Goal: Navigation & Orientation: Find specific page/section

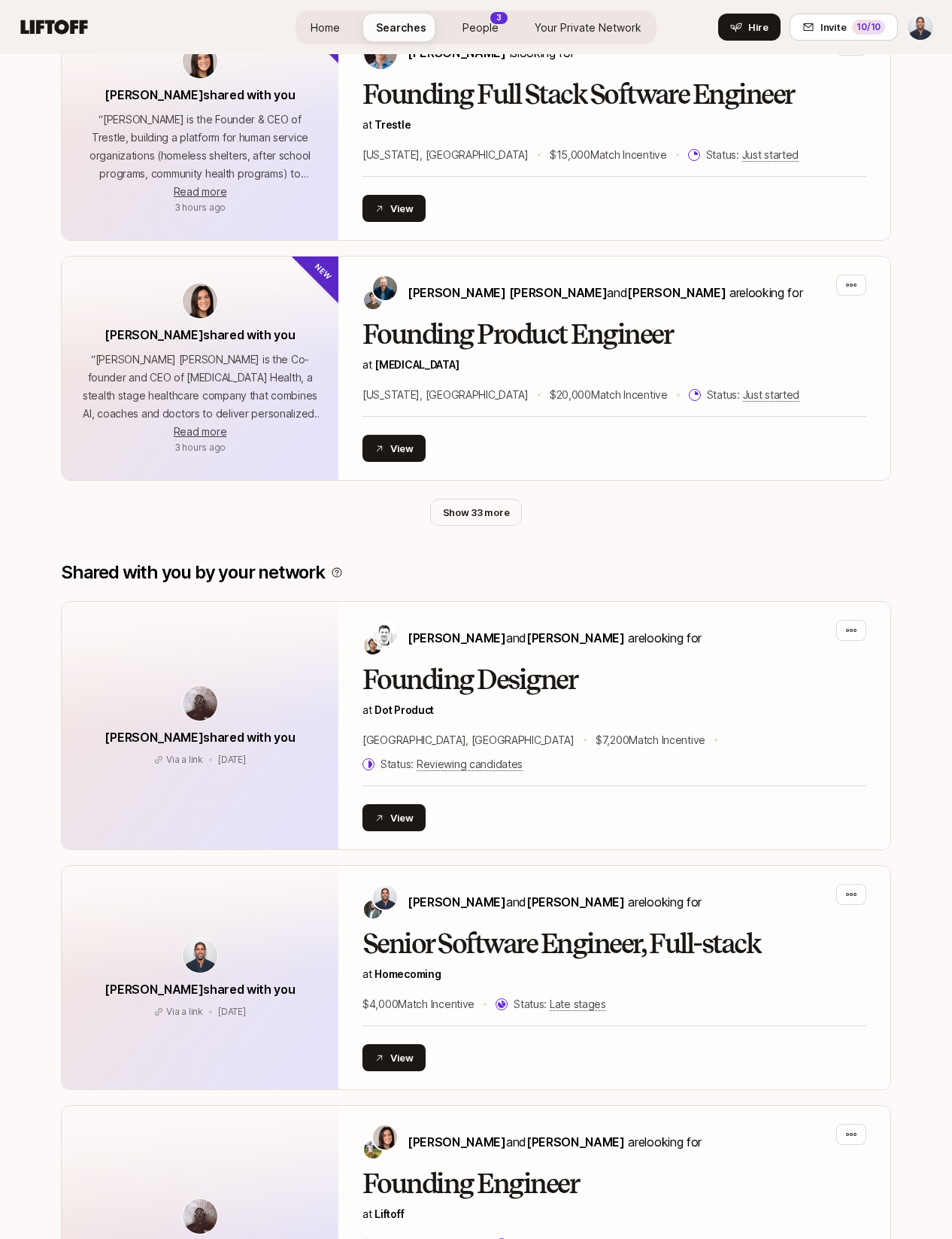
scroll to position [1382, 0]
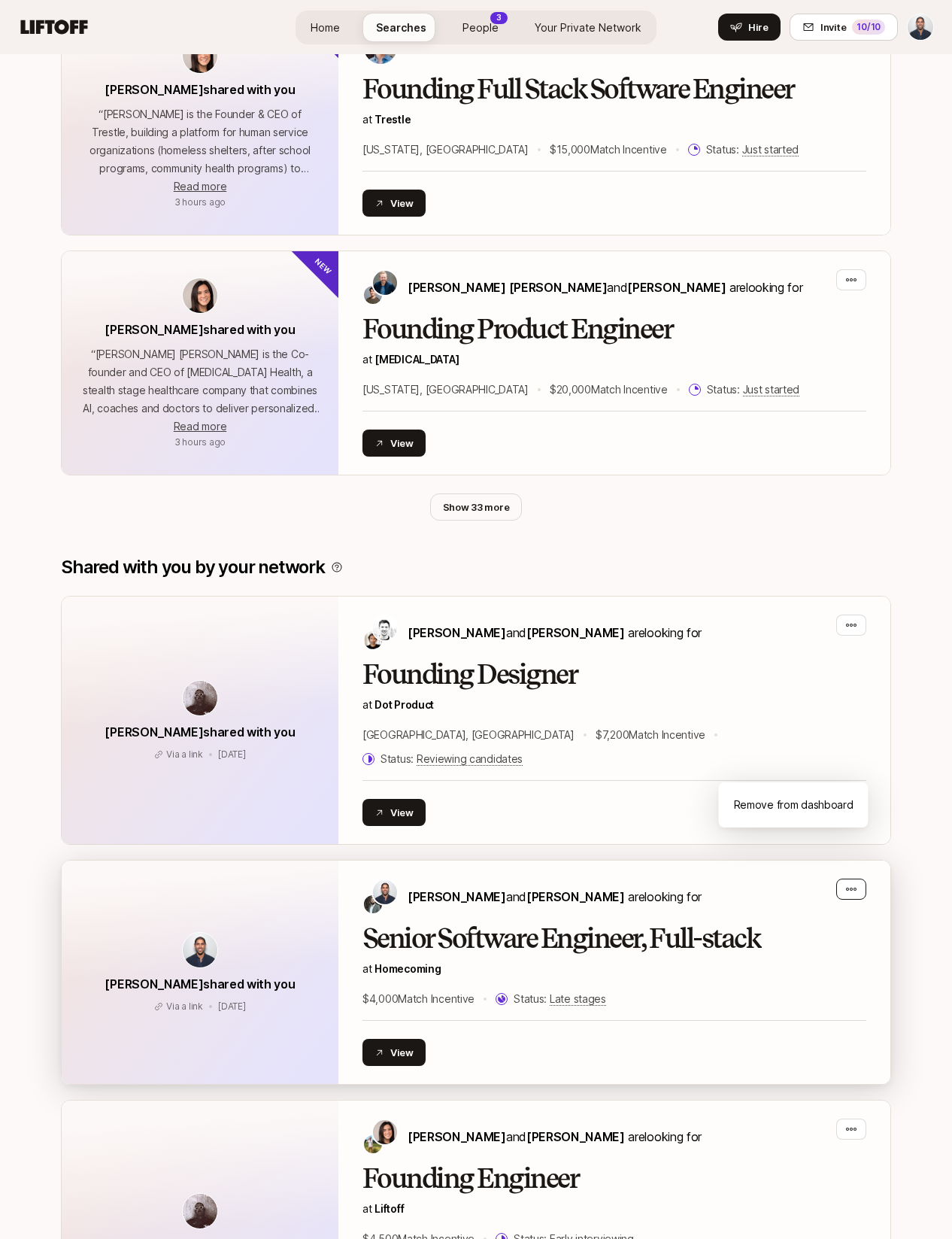
click at [767, 883] on icon "button" at bounding box center [851, 889] width 12 height 12
click at [767, 811] on div "Remove from dashboard" at bounding box center [793, 805] width 149 height 27
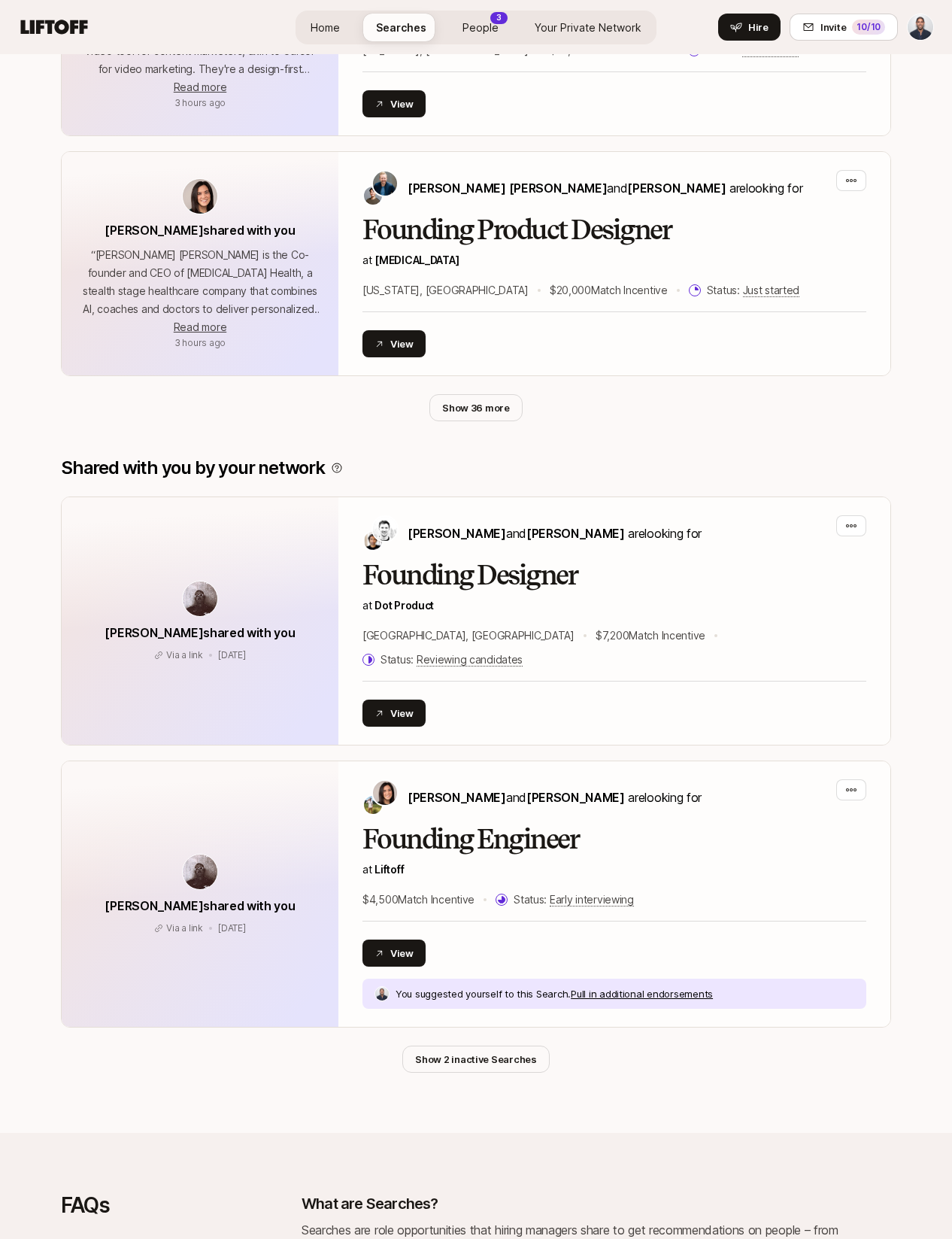
scroll to position [0, 0]
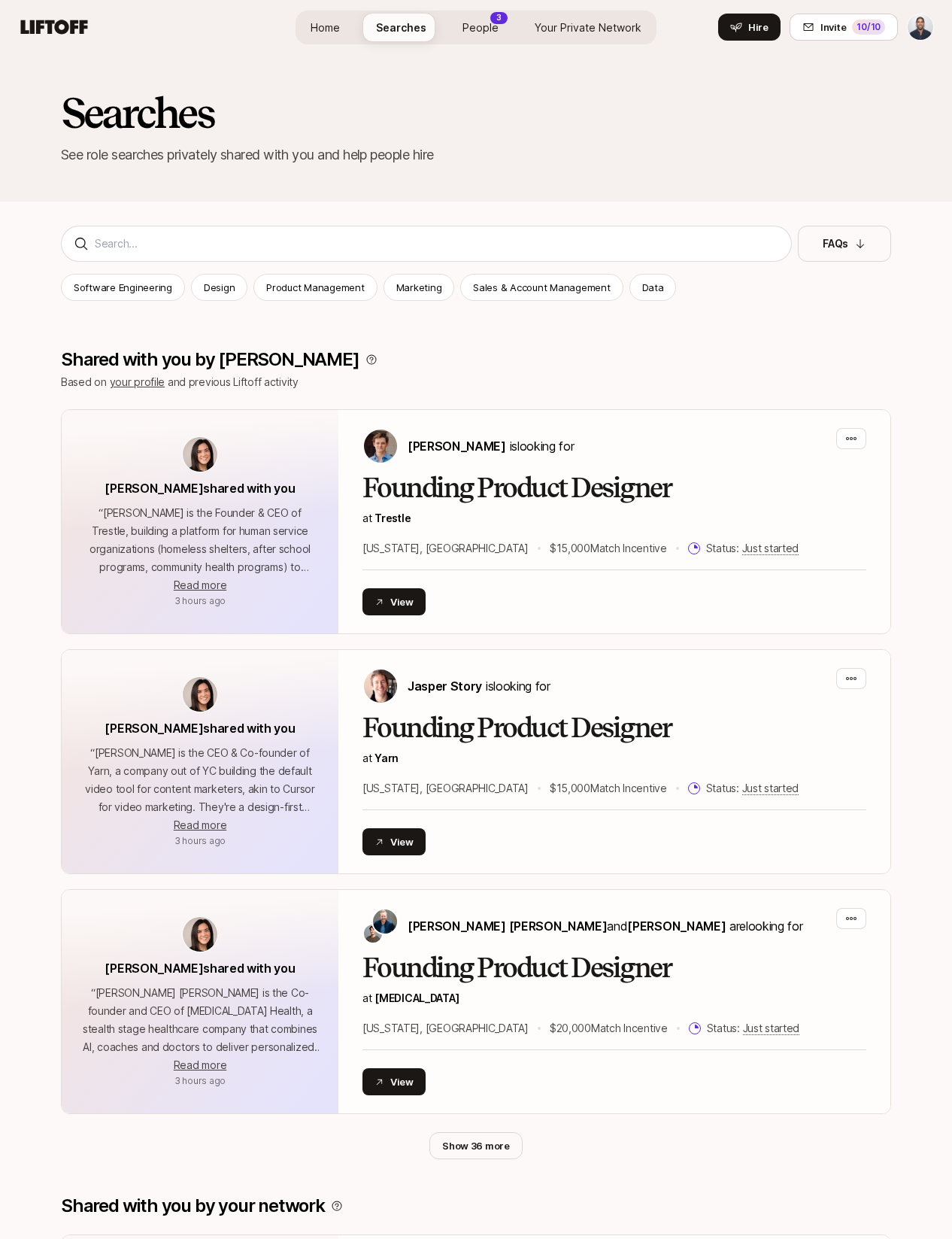
drag, startPoint x: 851, startPoint y: 845, endPoint x: 492, endPoint y: 28, distance: 892.4
click at [492, 28] on span "People" at bounding box center [480, 27] width 36 height 16
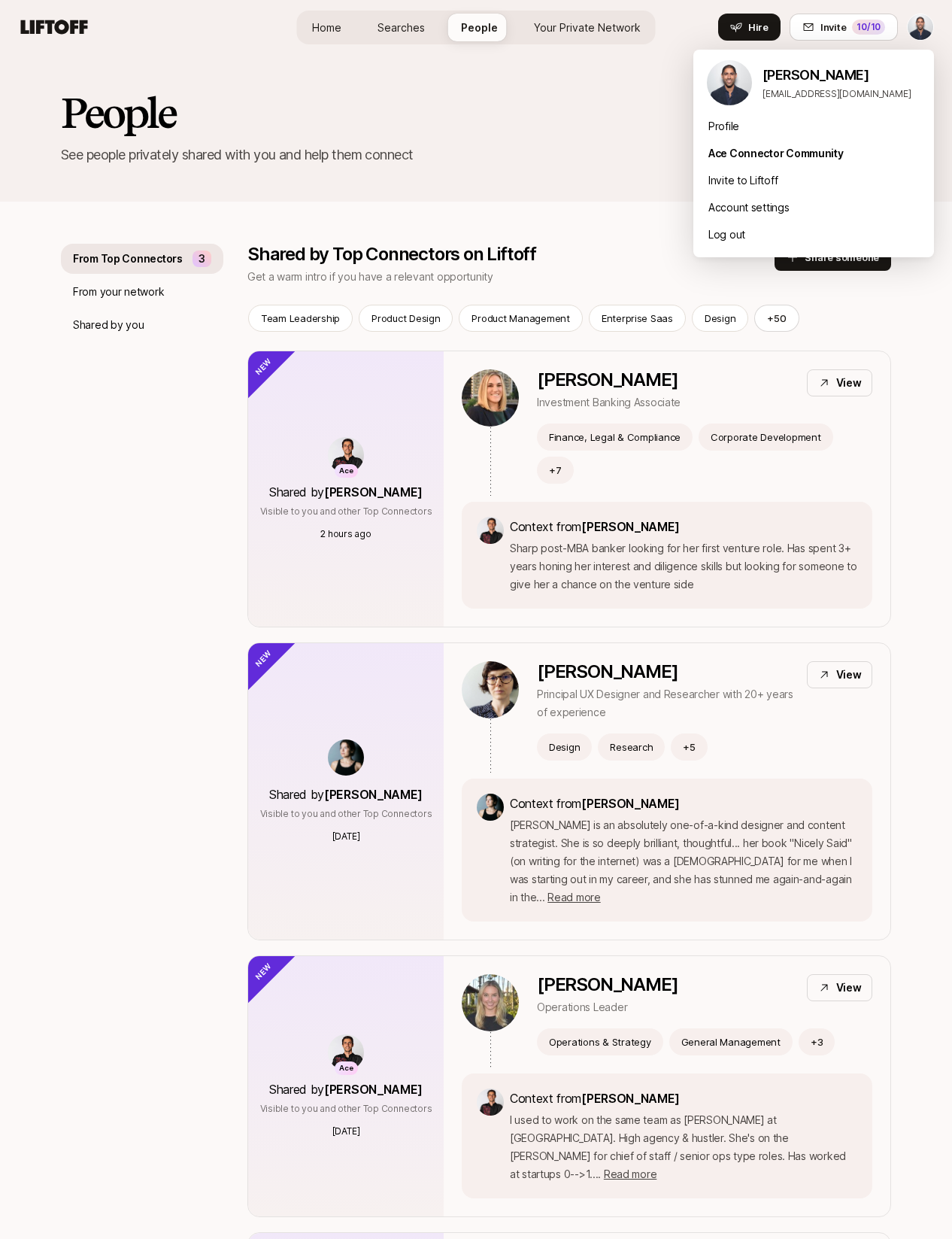
click at [767, 32] on html "Home Searches People Your Private Network Hire Home Searches People Your Privat…" at bounding box center [476, 619] width 952 height 1239
click at [755, 154] on div "Ace Connector Community" at bounding box center [813, 153] width 241 height 27
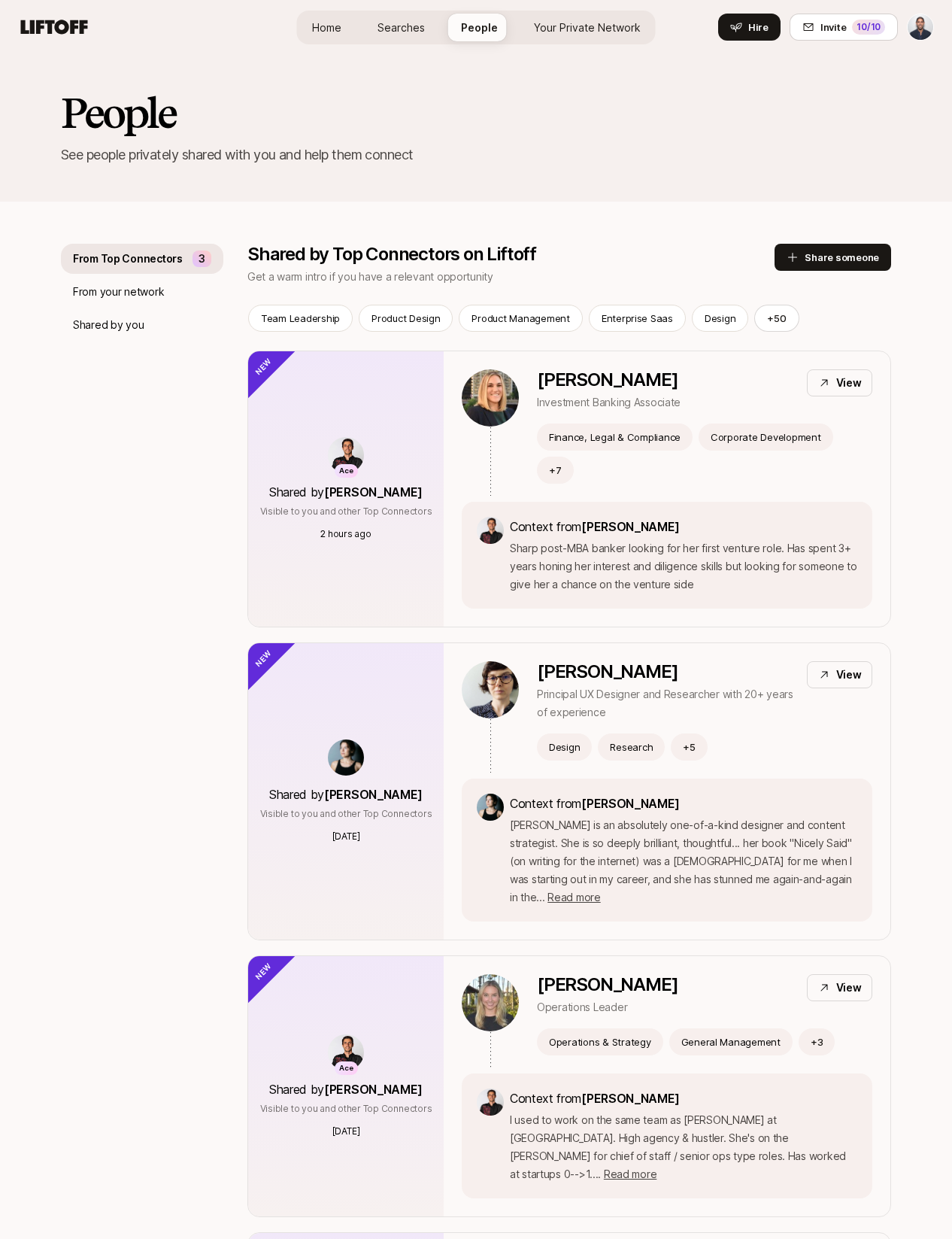
click at [767, 40] on html "Home Searches People Your Private Network Hire Home Searches People Your Privat…" at bounding box center [476, 619] width 952 height 1239
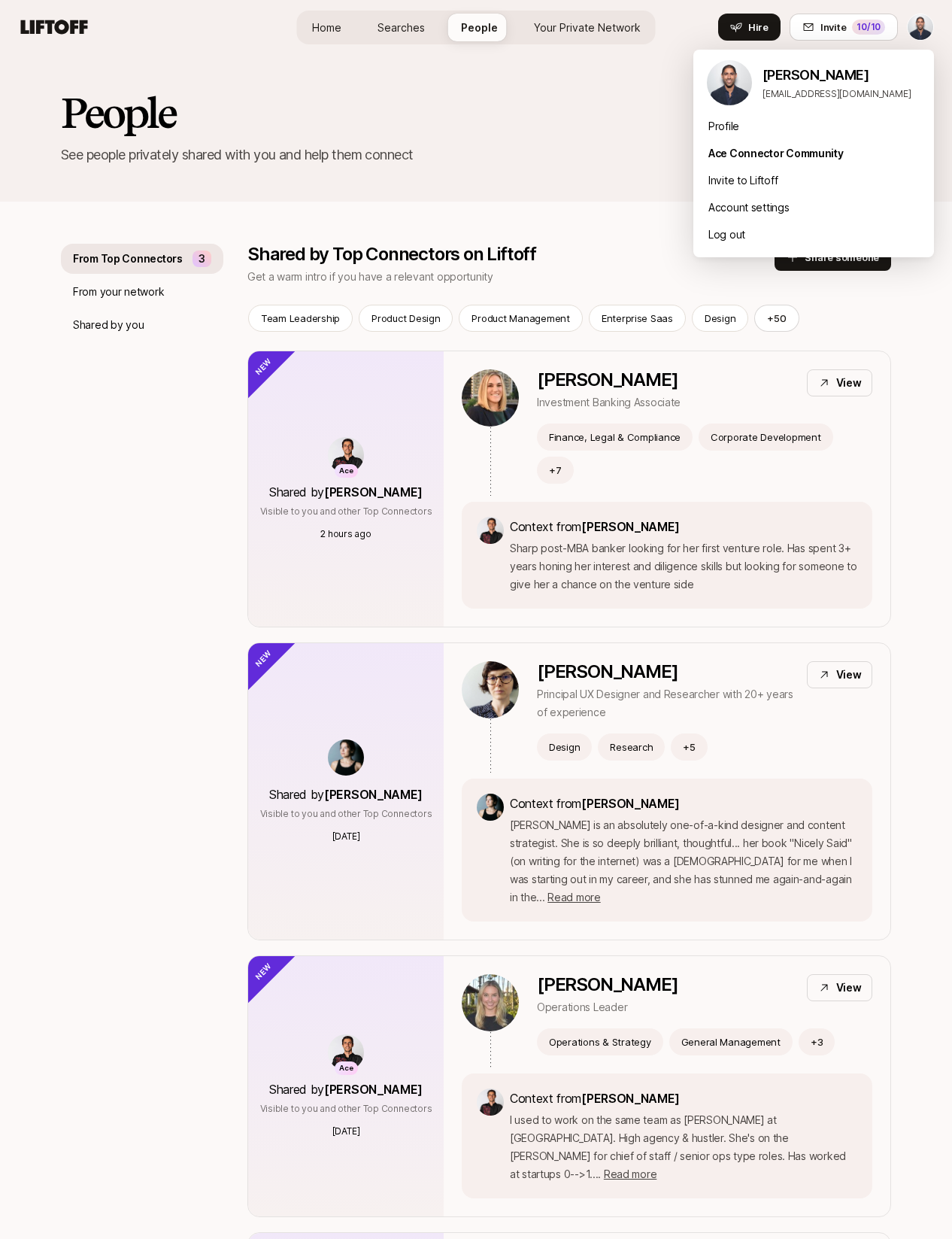
click at [574, 37] on html "Home Searches People Your Private Network Hire Home Searches People Your Privat…" at bounding box center [476, 619] width 952 height 1239
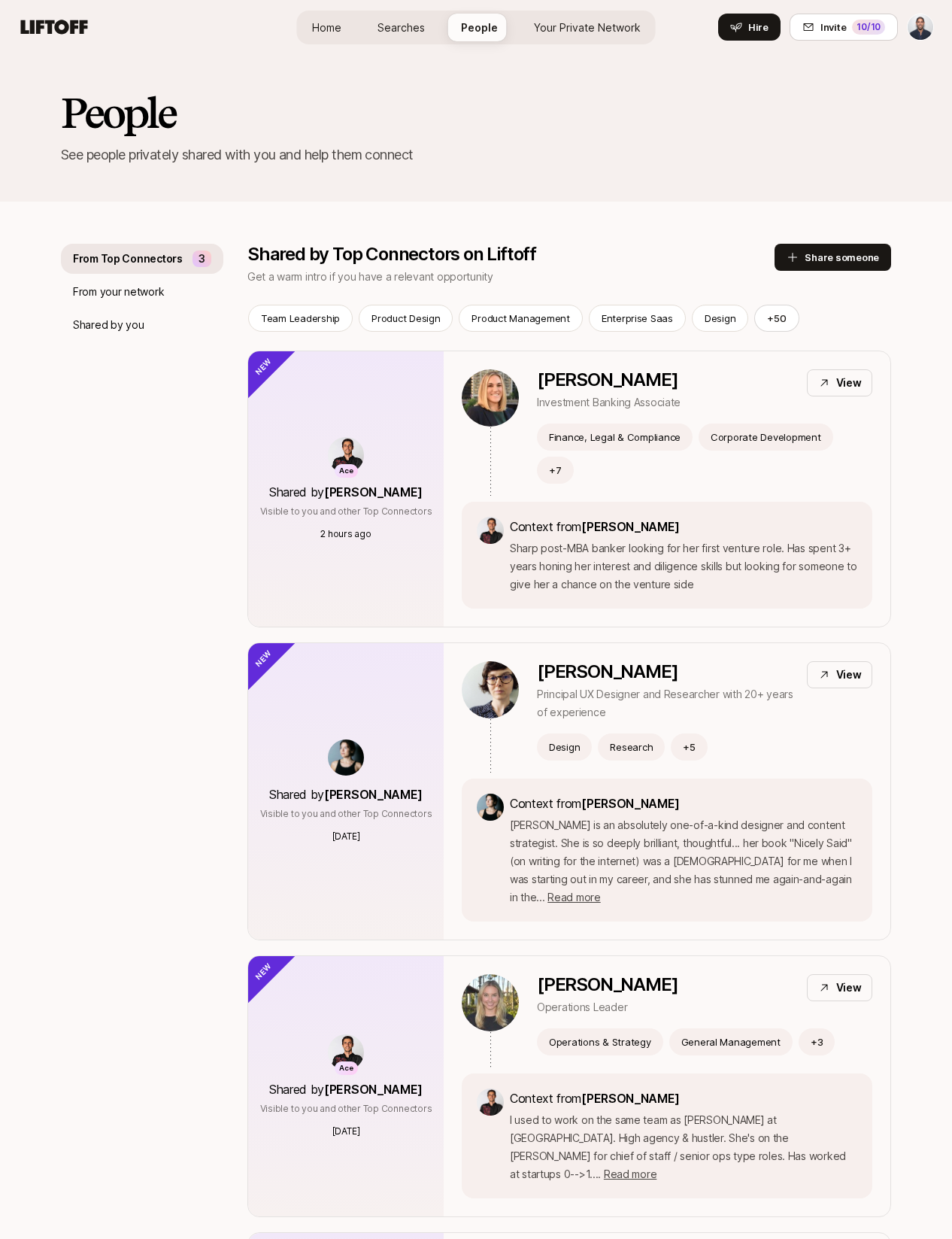
click at [574, 37] on link "Your Private Network" at bounding box center [588, 27] width 131 height 27
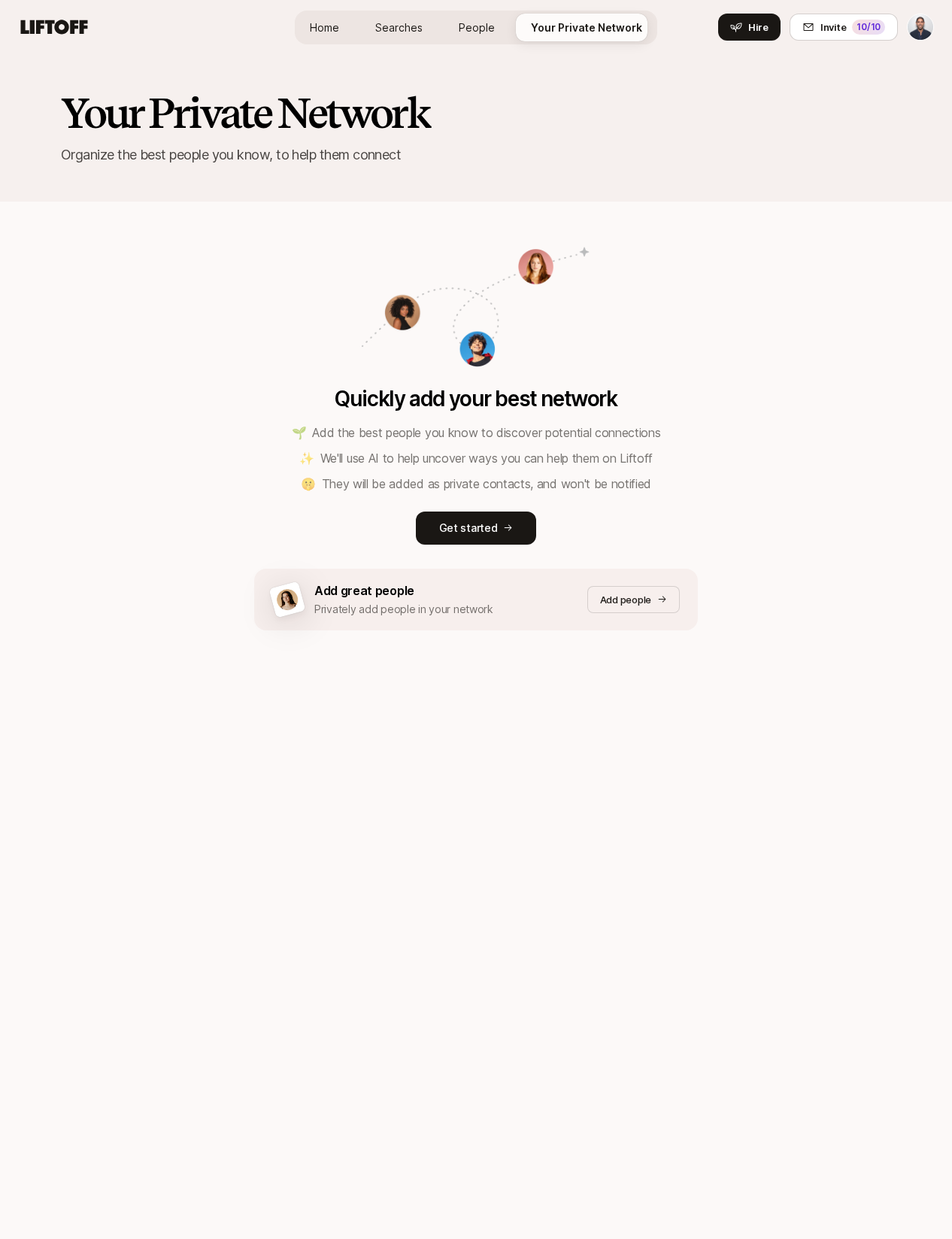
click at [343, 34] on link "Home" at bounding box center [325, 27] width 53 height 27
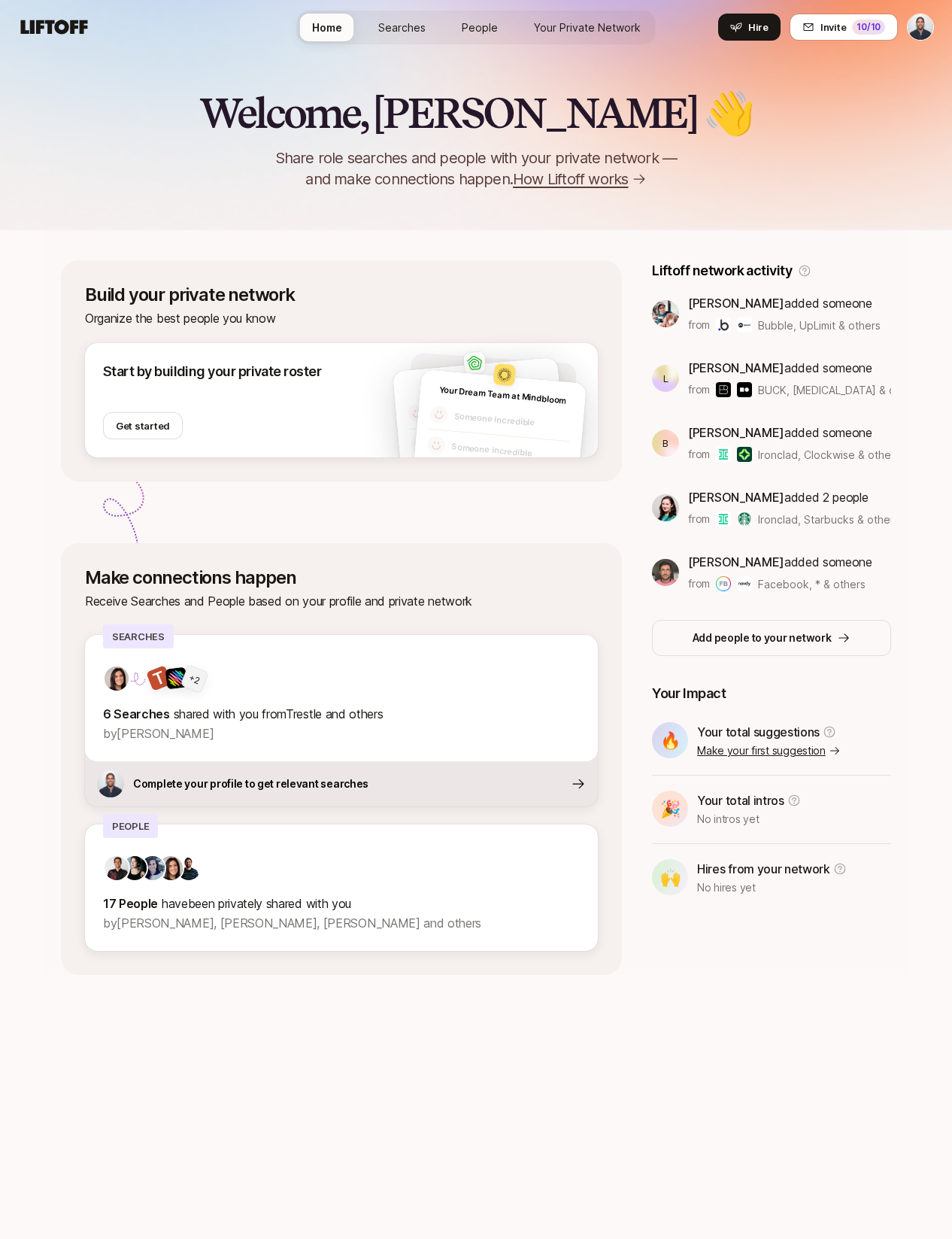
click at [386, 34] on span "Searches" at bounding box center [402, 27] width 47 height 16
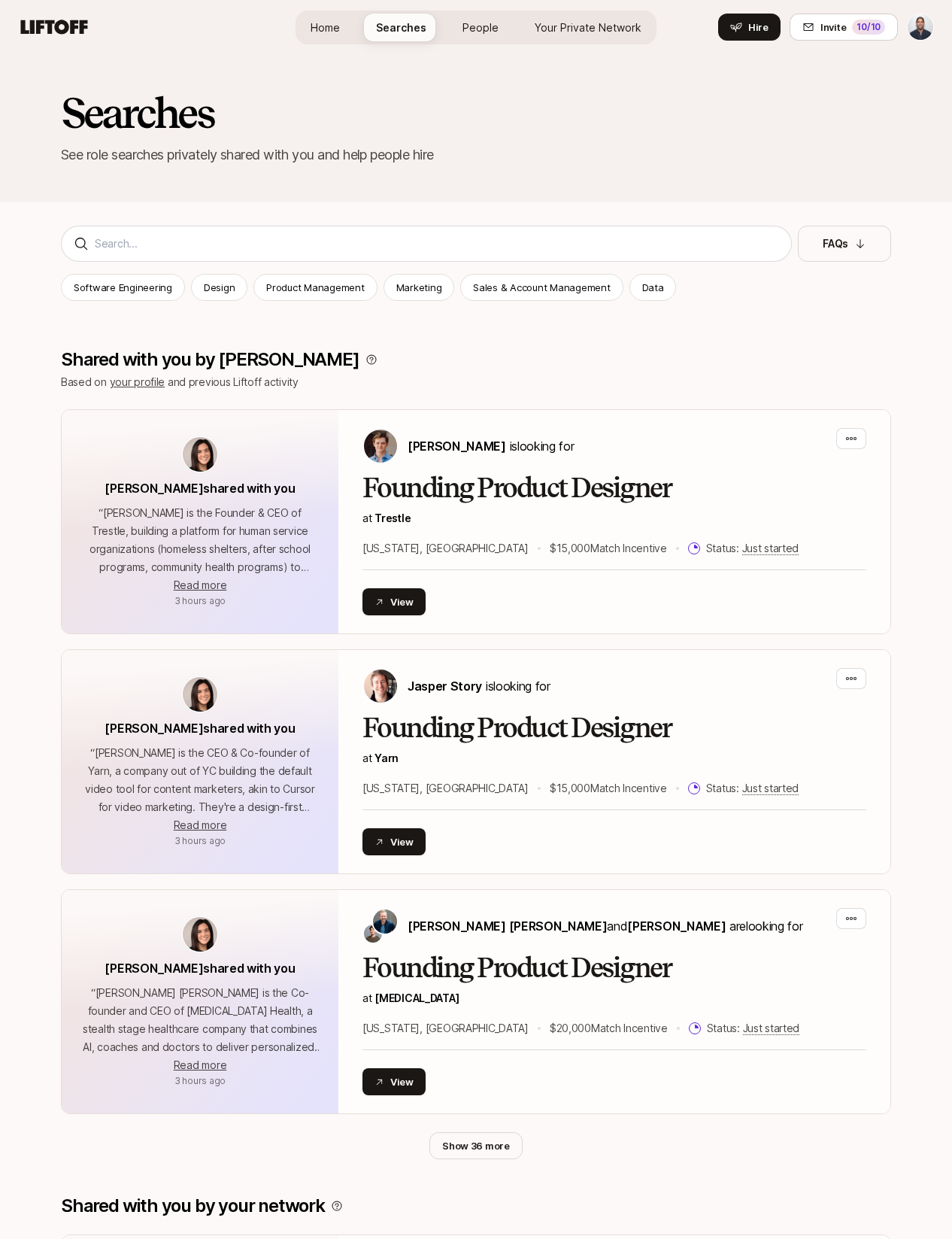
click at [480, 34] on span "People" at bounding box center [480, 27] width 36 height 16
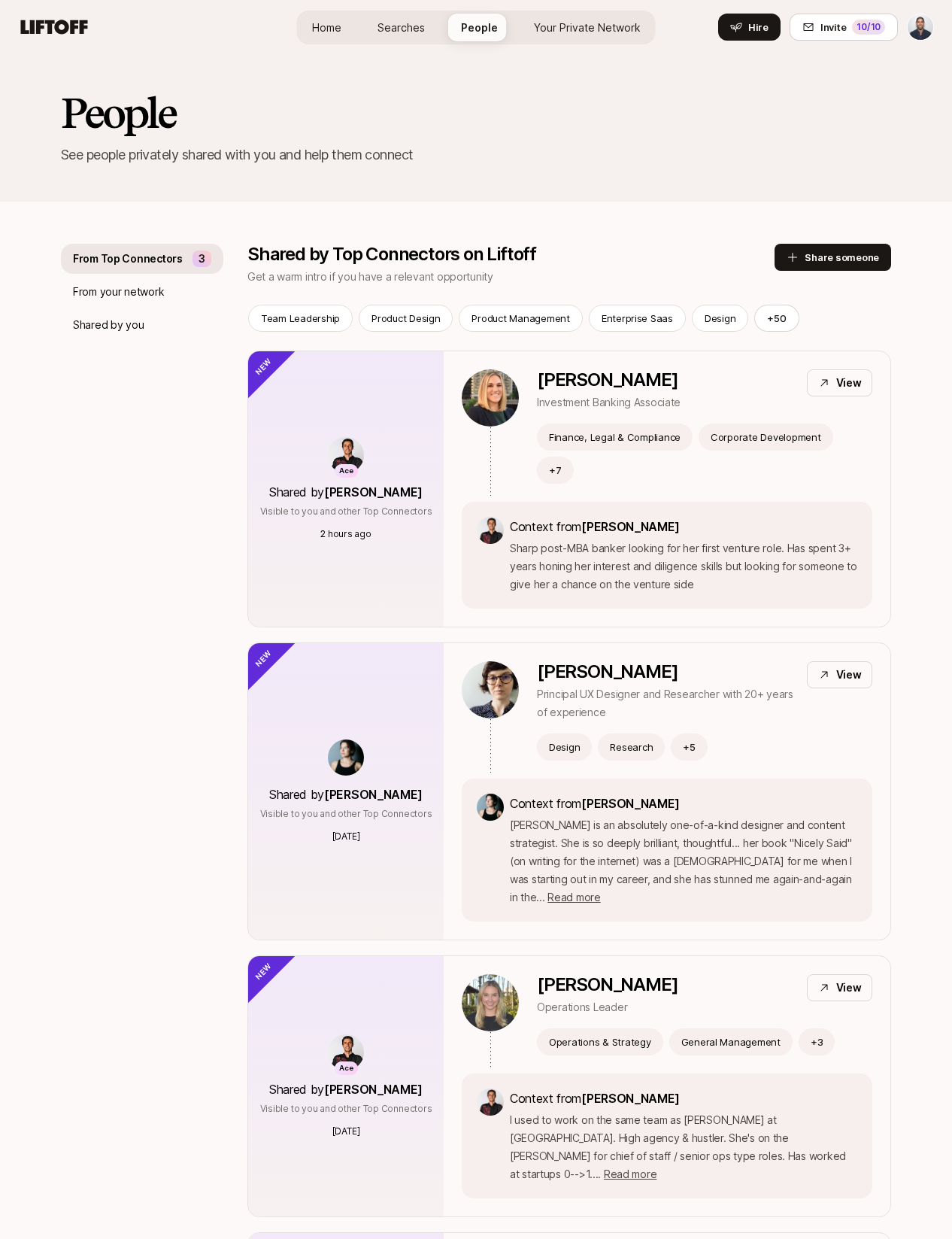
click at [353, 34] on link "Home" at bounding box center [327, 27] width 53 height 27
